Goal: Obtain resource: Obtain resource

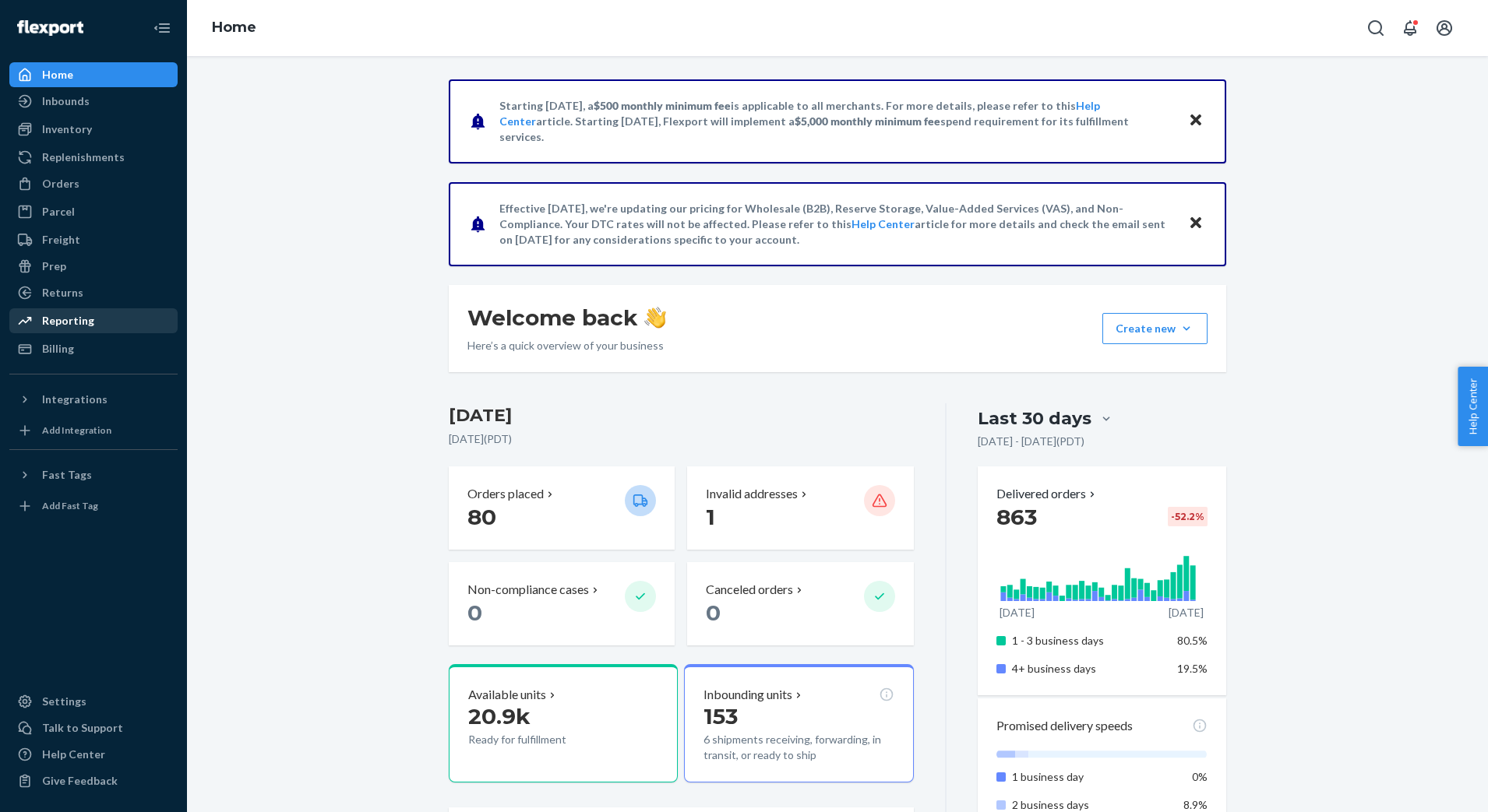
click at [72, 326] on div "Reporting" at bounding box center [68, 321] width 52 height 16
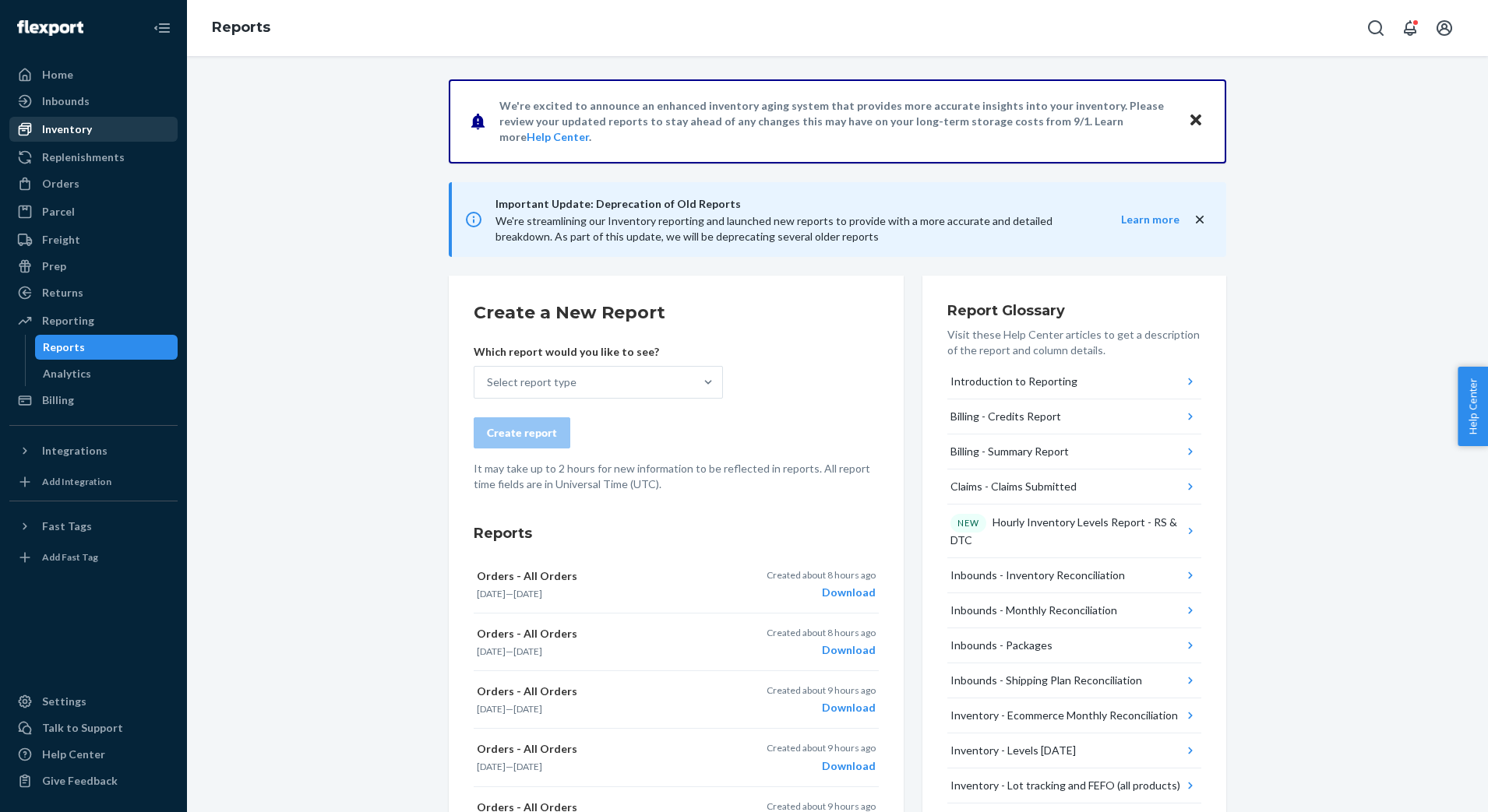
click at [89, 123] on div "Inventory" at bounding box center [68, 129] width 50 height 16
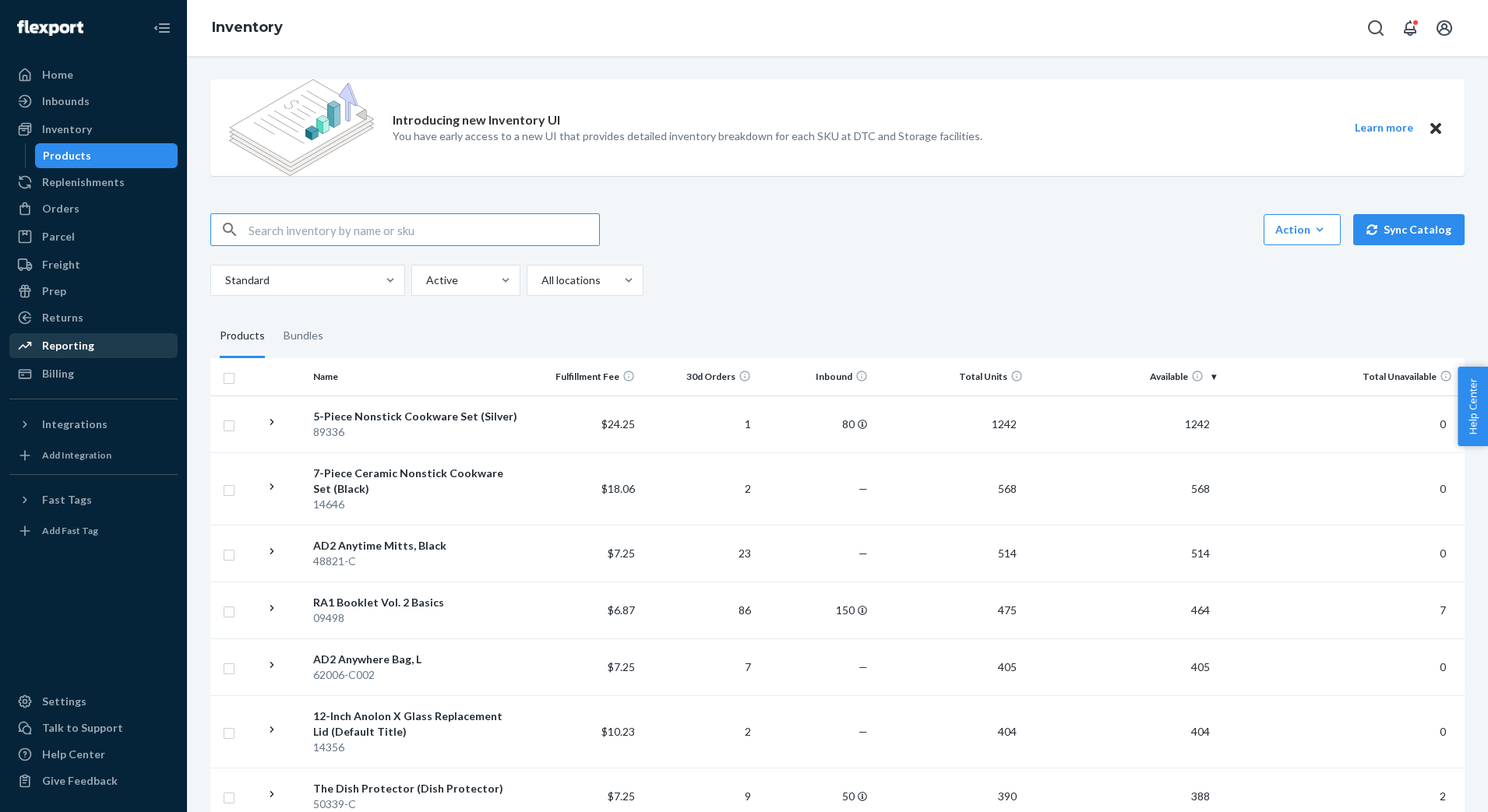
click at [80, 345] on div "Reporting" at bounding box center [68, 345] width 52 height 16
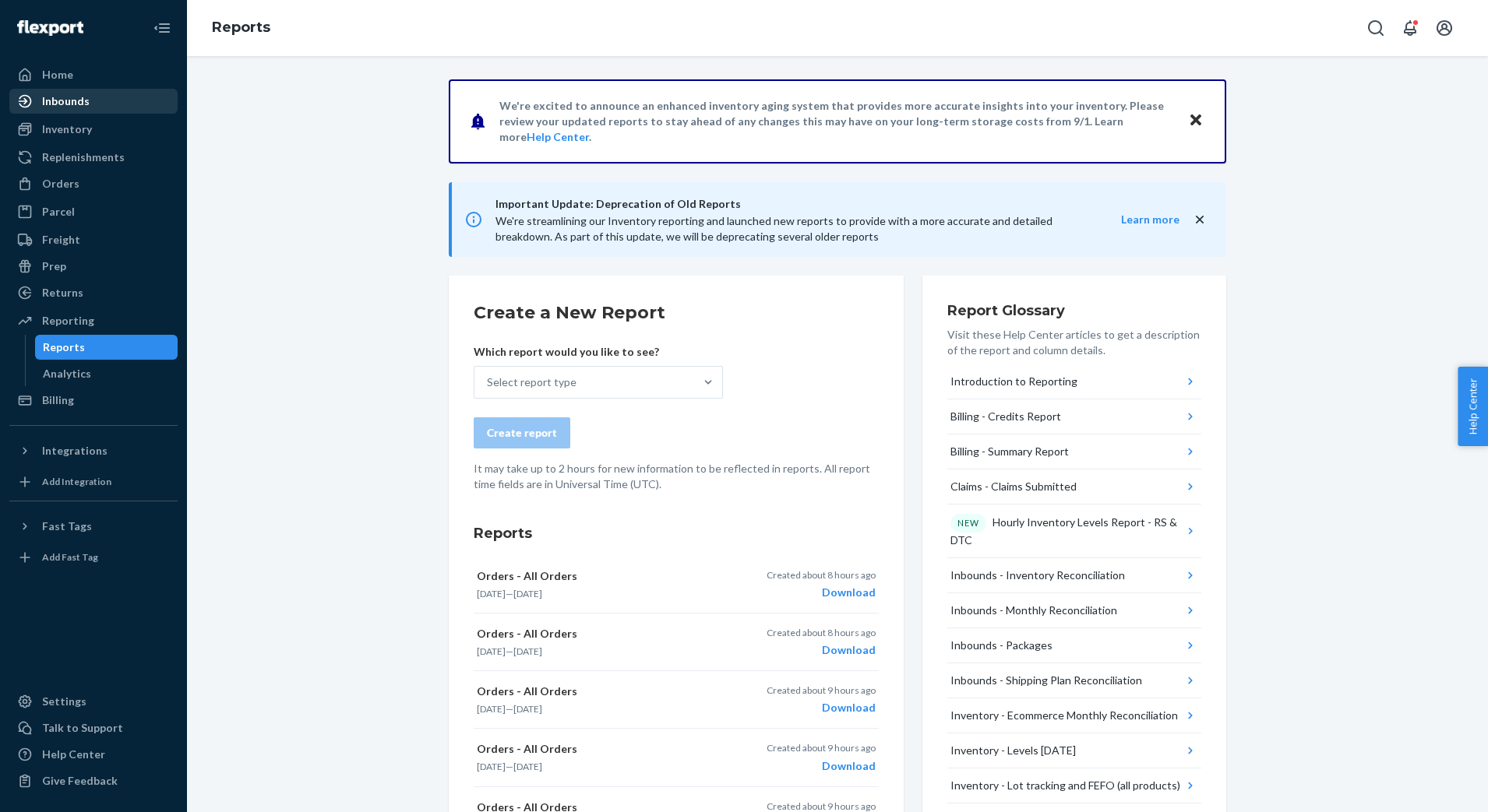
click at [82, 96] on div "Inbounds" at bounding box center [66, 101] width 48 height 16
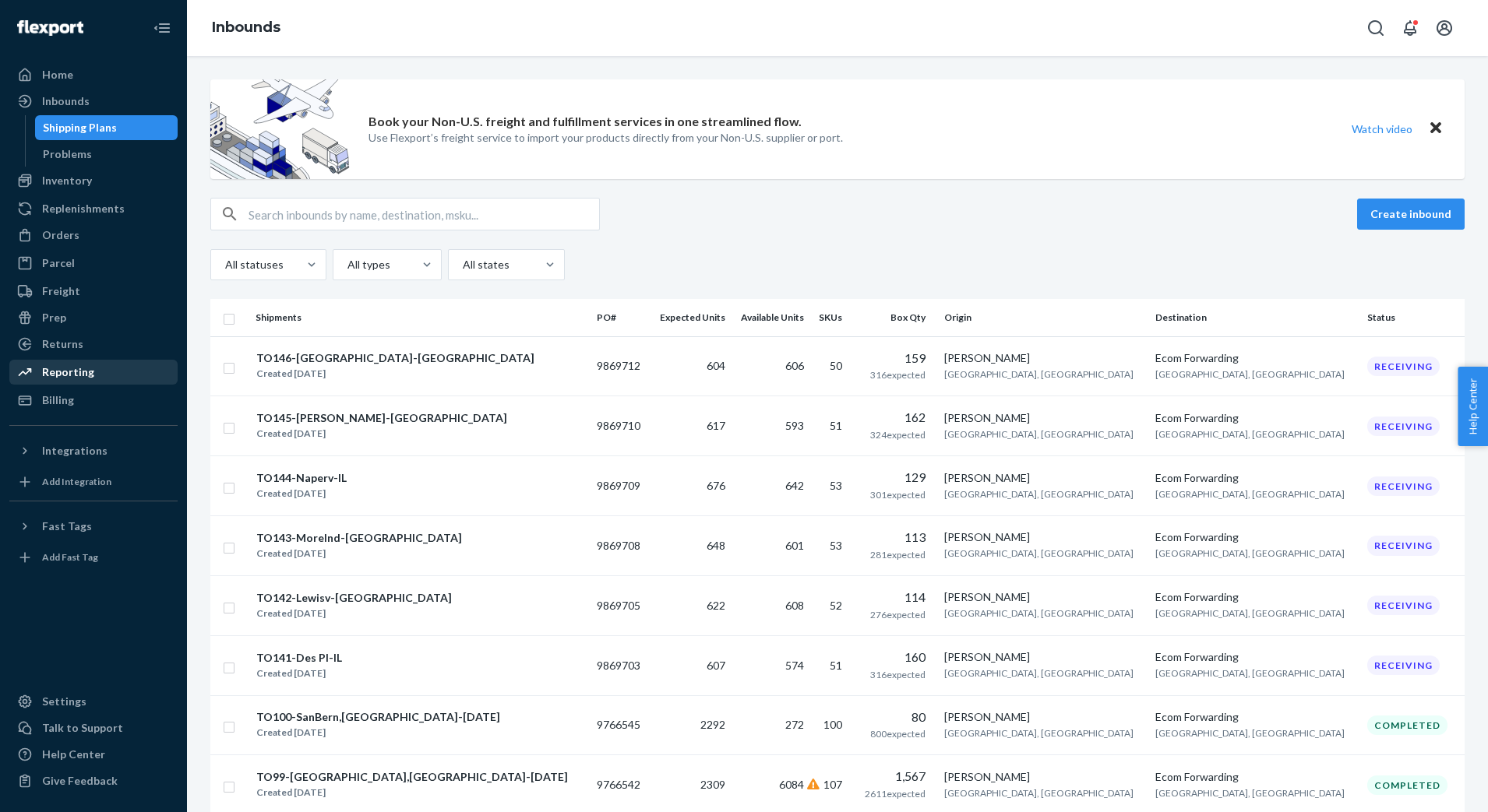
click at [84, 362] on div "Reporting" at bounding box center [94, 371] width 165 height 22
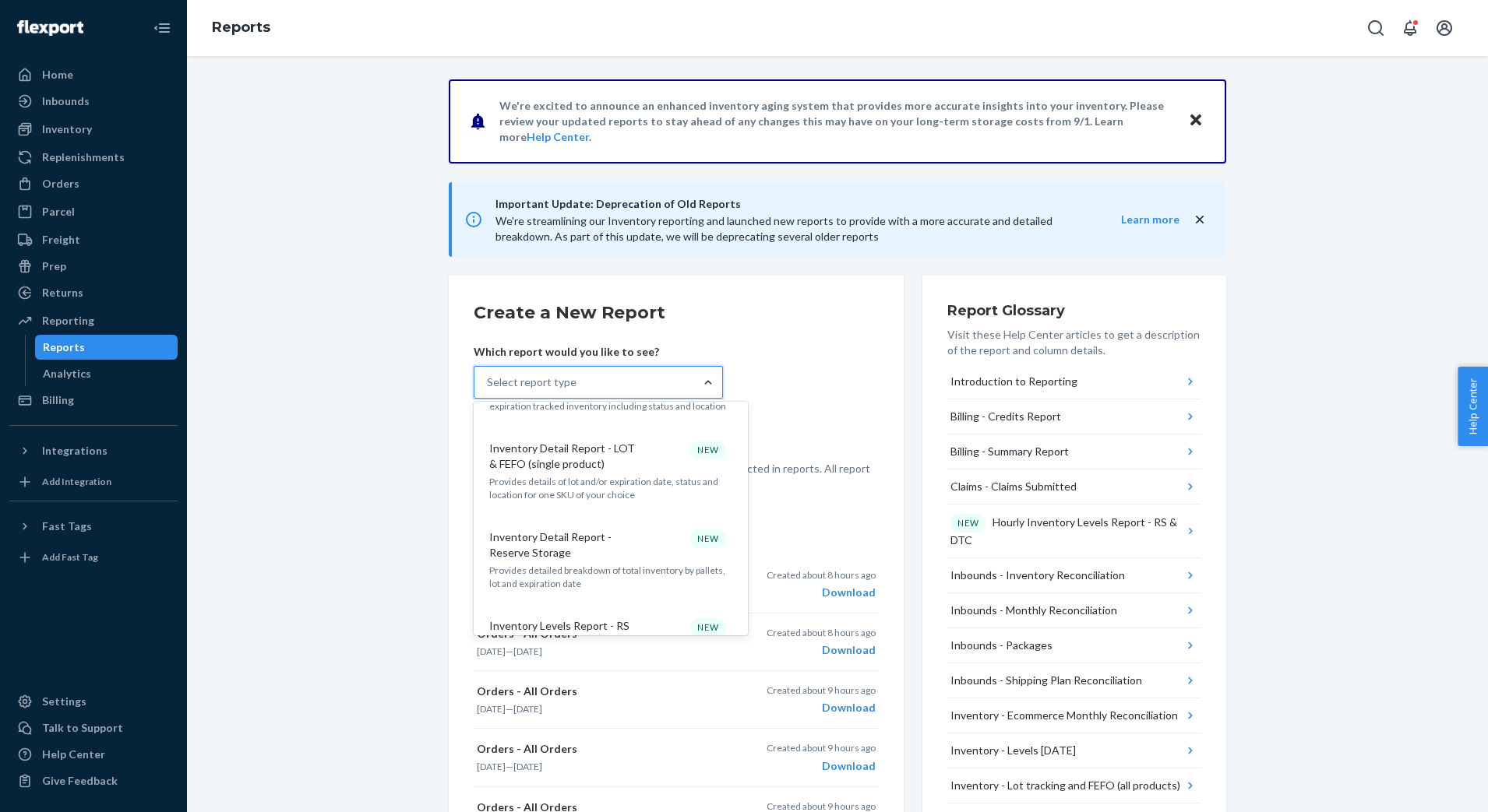
scroll to position [809, 0]
click at [612, 615] on p "Inventory Levels Report - RS & DTC" at bounding box center [564, 631] width 150 height 31
click at [488, 390] on input "option Inventory Levels Report - RS & DTC focused, 14 of 32. 32 results availab…" at bounding box center [488, 383] width 2 height 16
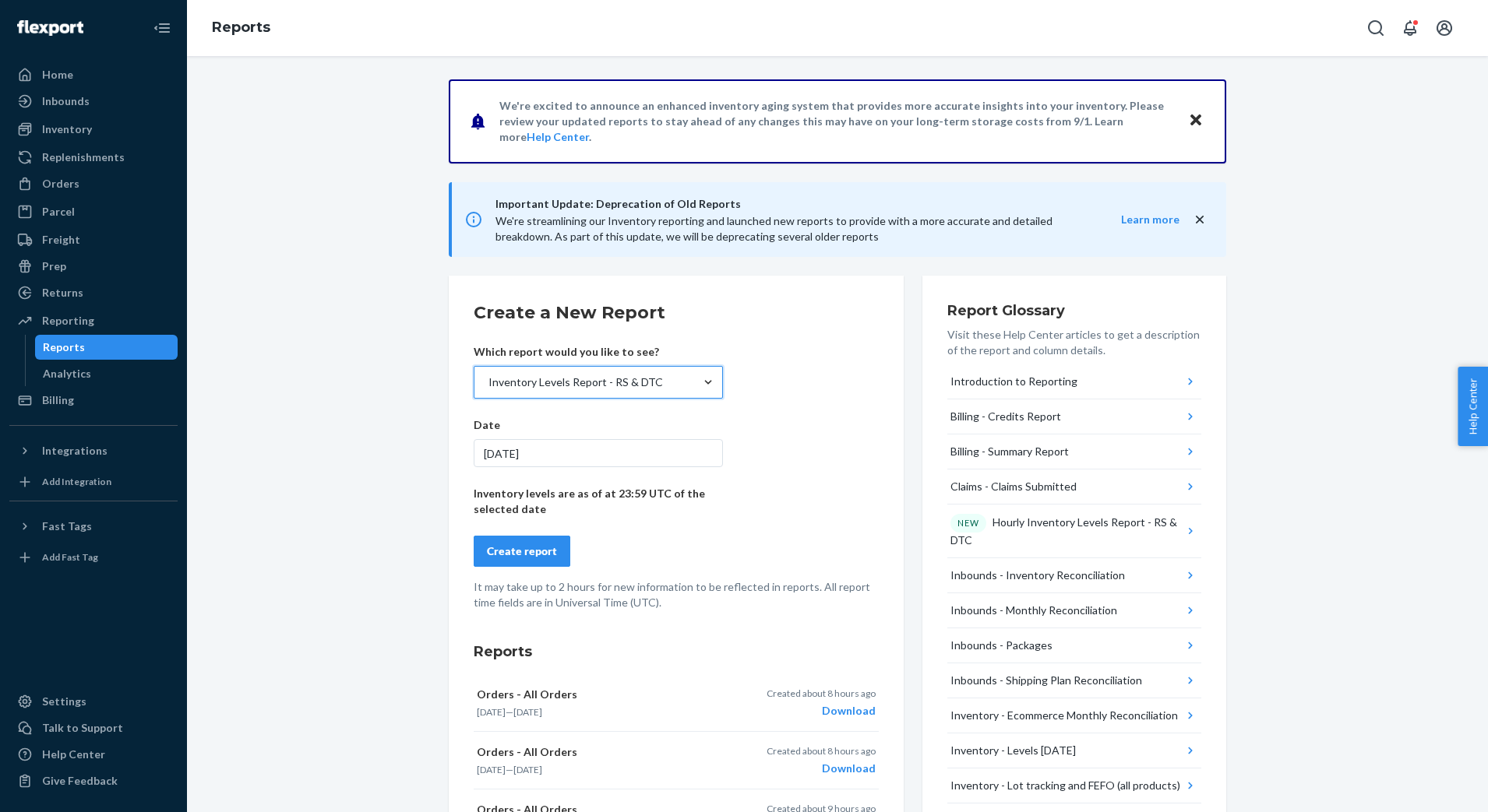
click at [521, 538] on button "Create report" at bounding box center [522, 551] width 97 height 31
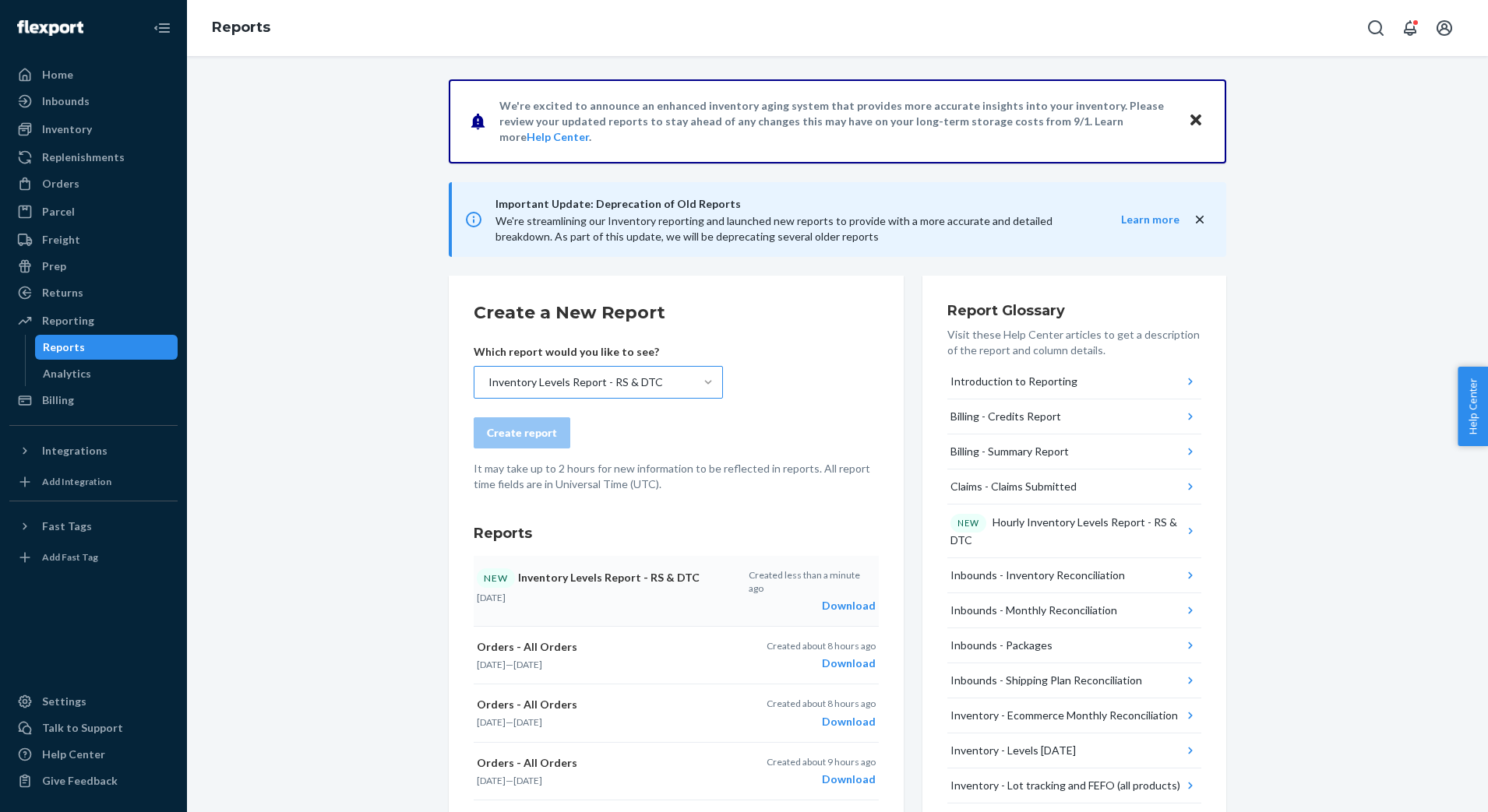
click at [825, 598] on div "Download" at bounding box center [812, 606] width 127 height 16
click at [846, 304] on h2 "Create a New Report" at bounding box center [676, 313] width 405 height 25
